Goal: Task Accomplishment & Management: Use online tool/utility

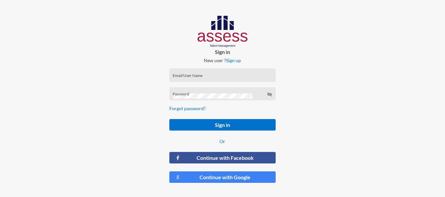
click at [57, 61] on div at bounding box center [74, 102] width 148 height 204
click at [91, 67] on div at bounding box center [74, 102] width 148 height 204
click at [236, 68] on form "Email/User Name Password Forgot password? Sign in Or Continue with Facebook Con…" at bounding box center [222, 125] width 117 height 125
click at [194, 73] on div "Email/User Name" at bounding box center [223, 77] width 100 height 10
click at [195, 76] on input "Email/User Name" at bounding box center [223, 77] width 100 height 5
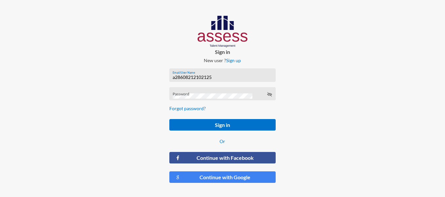
type input "a28608212102125"
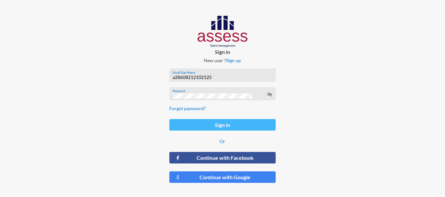
click at [223, 124] on button "Sign in" at bounding box center [223, 124] width 106 height 11
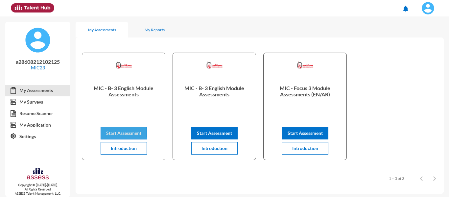
click at [108, 131] on span "Start Assessment" at bounding box center [123, 133] width 35 height 6
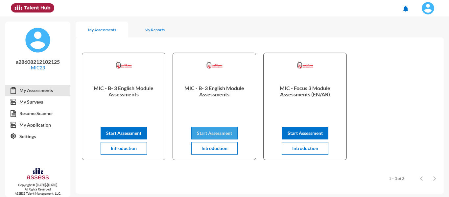
click at [207, 131] on span "Start Assessment" at bounding box center [214, 133] width 35 height 6
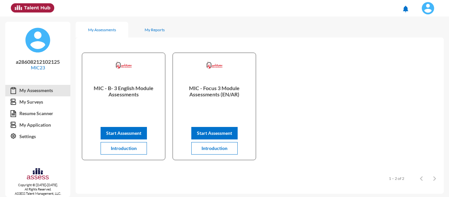
click at [430, 5] on img at bounding box center [427, 8] width 13 height 13
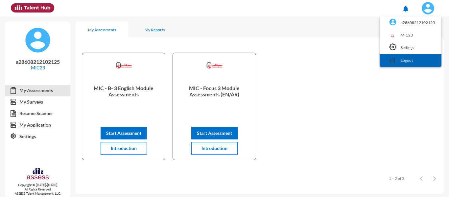
click at [408, 57] on link "Logout" at bounding box center [410, 60] width 55 height 12
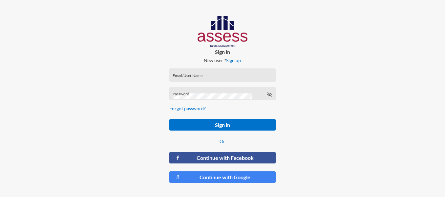
click at [236, 71] on div "Email/User Name" at bounding box center [223, 74] width 106 height 13
type input "a29301248800169"
click at [170, 119] on button "Sign in" at bounding box center [223, 124] width 106 height 11
click at [218, 91] on div "Password" at bounding box center [223, 95] width 100 height 10
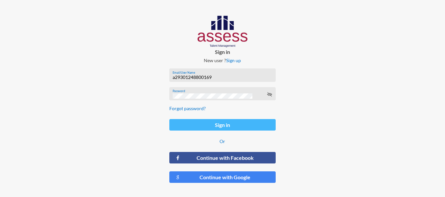
click at [214, 123] on button "Sign in" at bounding box center [223, 124] width 106 height 11
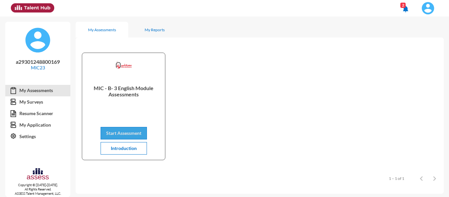
click at [125, 129] on button "Start Assessment" at bounding box center [124, 133] width 46 height 12
